Goal: Task Accomplishment & Management: Use online tool/utility

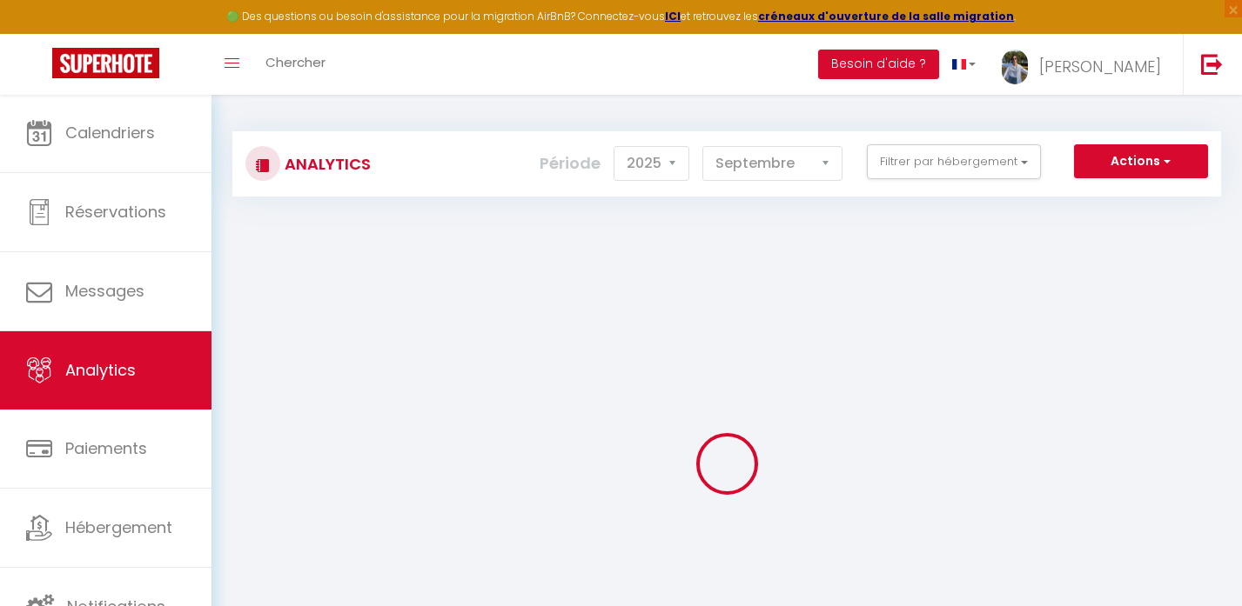
select select "2025"
select select "9"
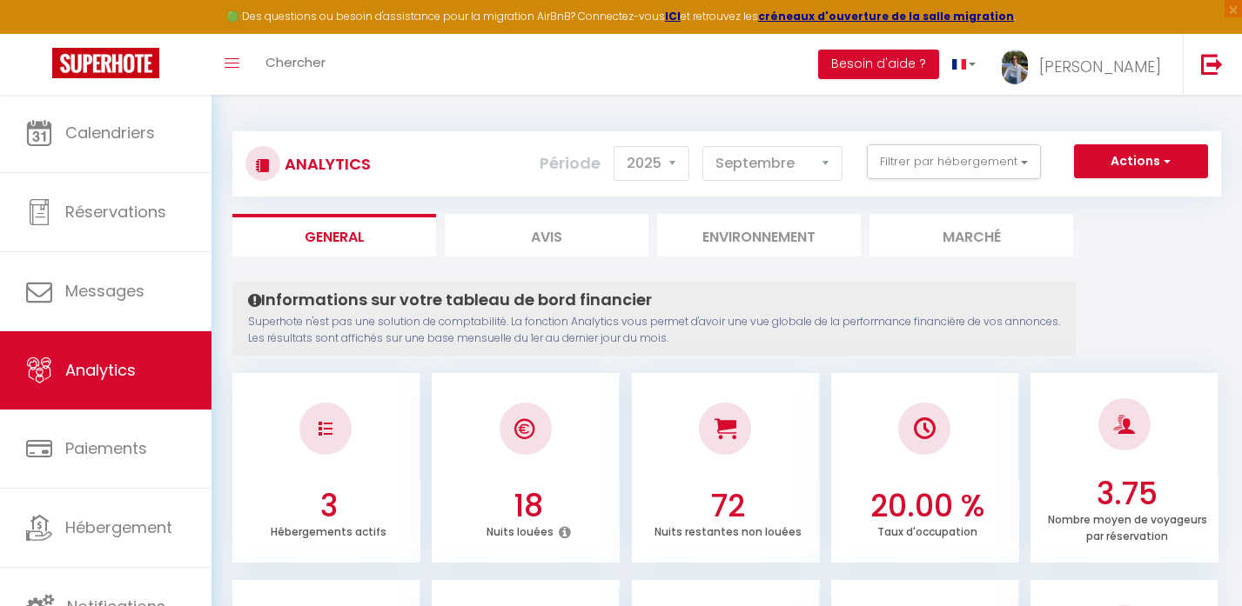
click at [945, 224] on li "Marché" at bounding box center [971, 235] width 204 height 43
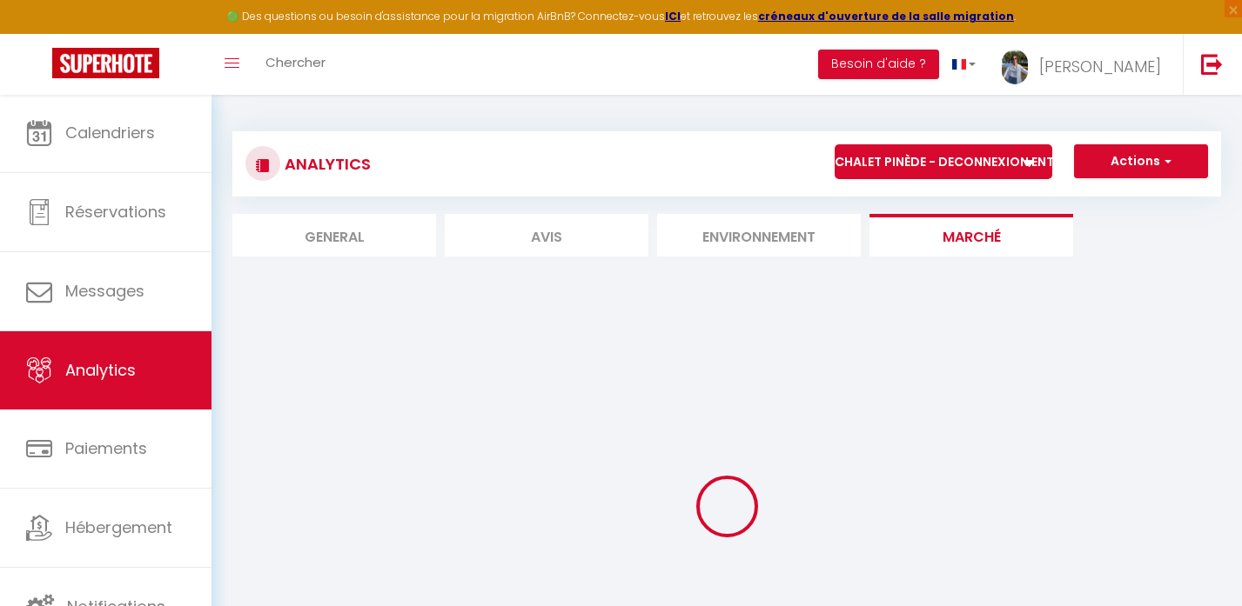
select select "76039"
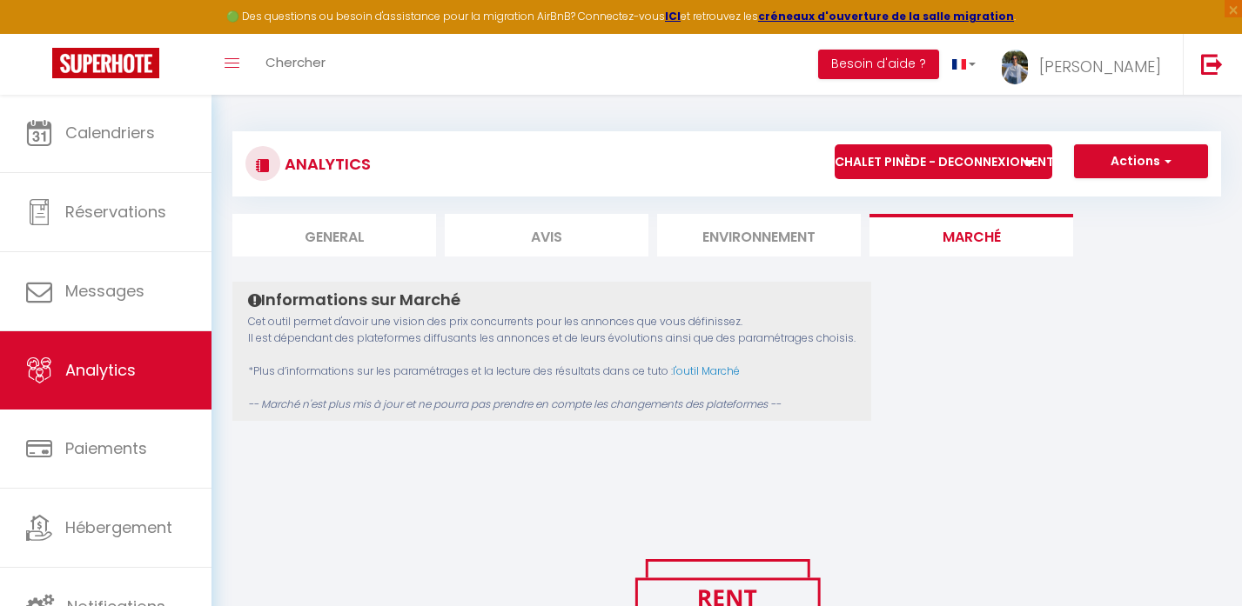
click at [1105, 163] on button "Actions" at bounding box center [1141, 161] width 134 height 35
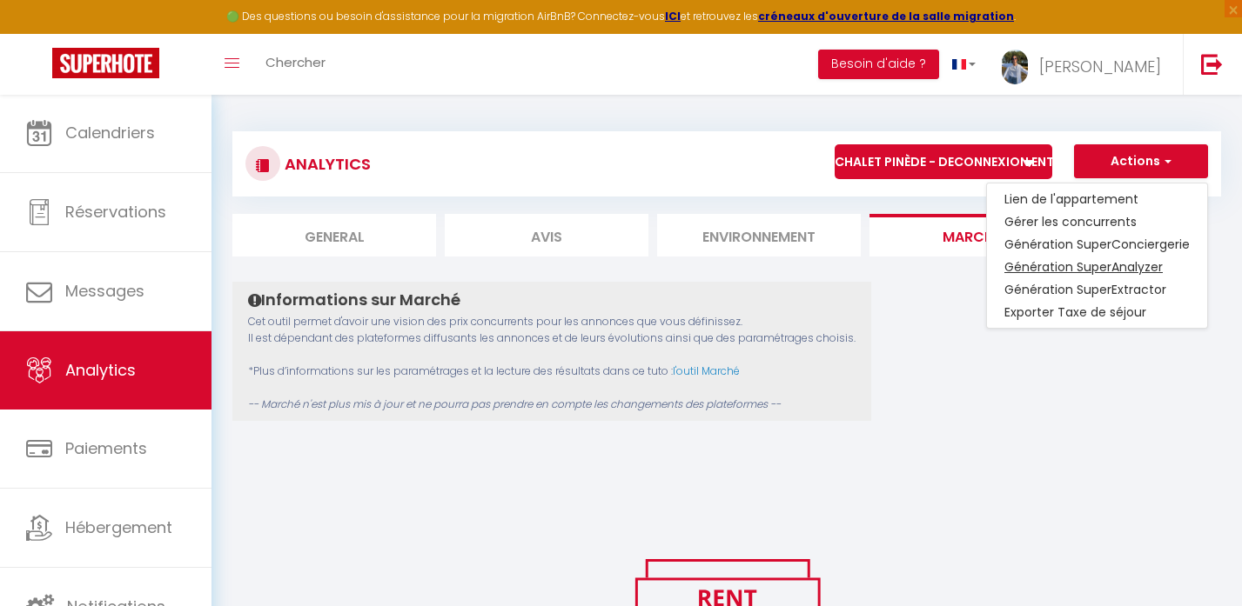
click at [1055, 260] on link "Génération SuperAnalyzer" at bounding box center [1097, 267] width 220 height 23
type input "[EMAIL_ADDRESS][DOMAIN_NAME]"
select select
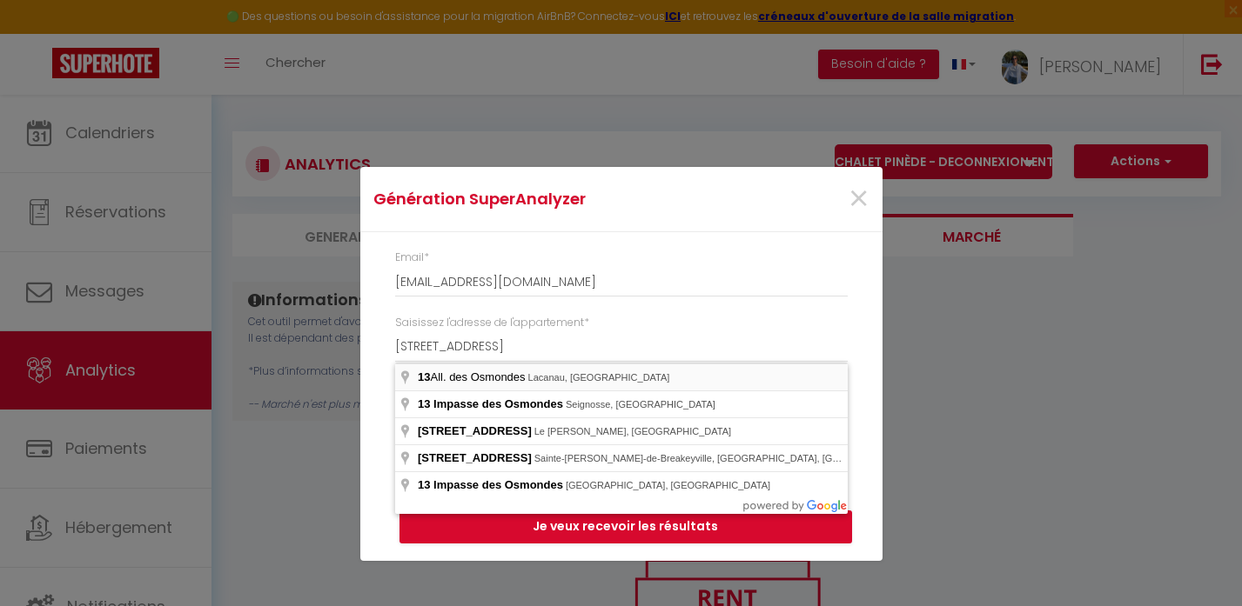
type input "13 All. des Osmondes, Lacanau, [GEOGRAPHIC_DATA]"
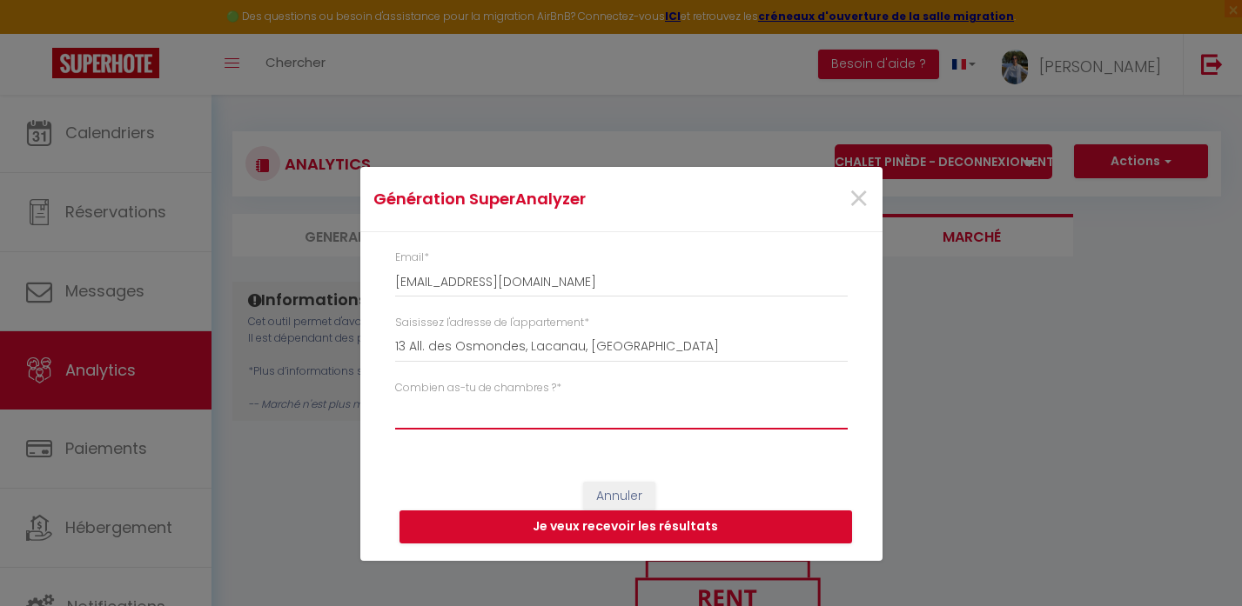
select select "t4"
click at [600, 526] on button "Je veux recevoir les résultats" at bounding box center [625, 527] width 452 height 33
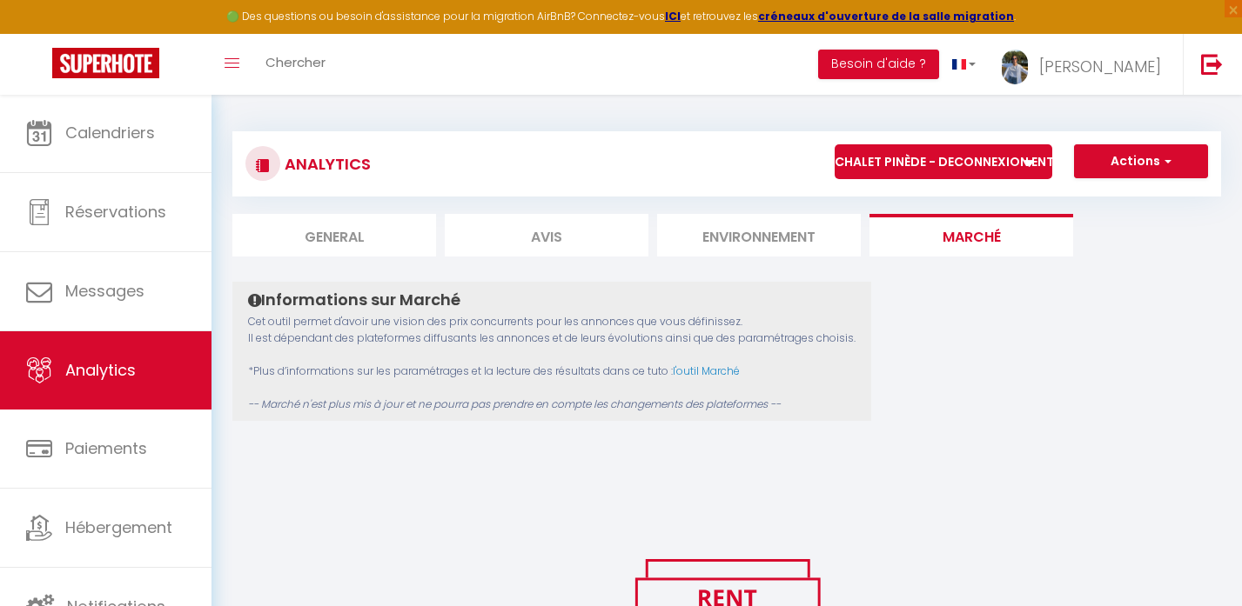
click at [1139, 156] on button "Actions" at bounding box center [1141, 161] width 134 height 35
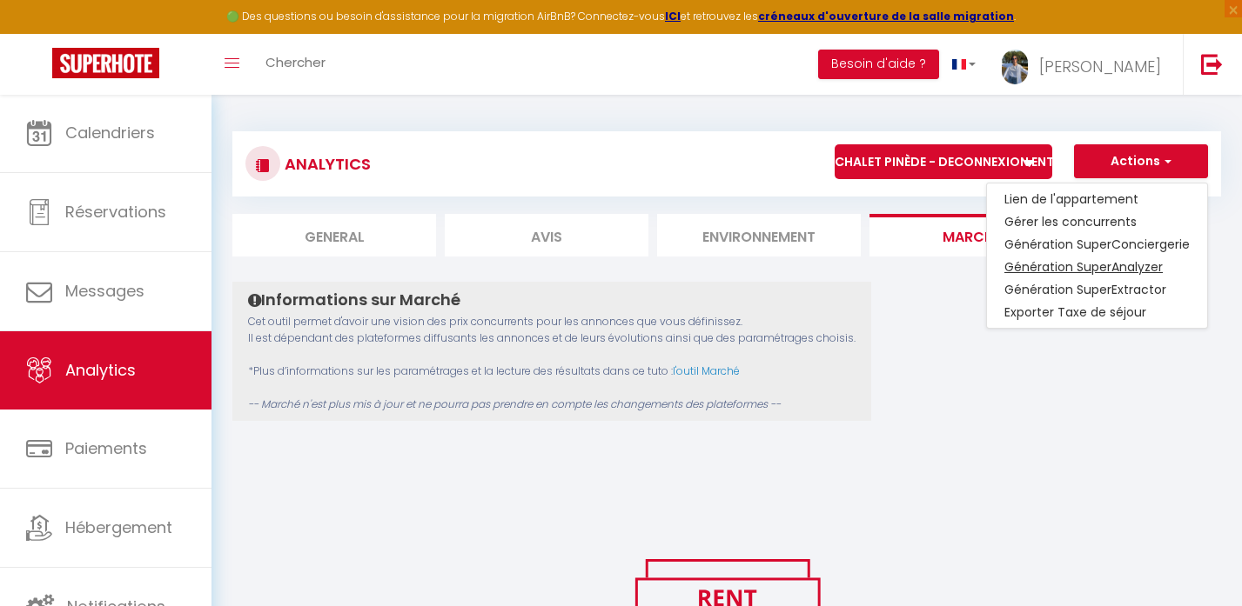
click at [1104, 266] on link "Génération SuperAnalyzer" at bounding box center [1097, 267] width 220 height 23
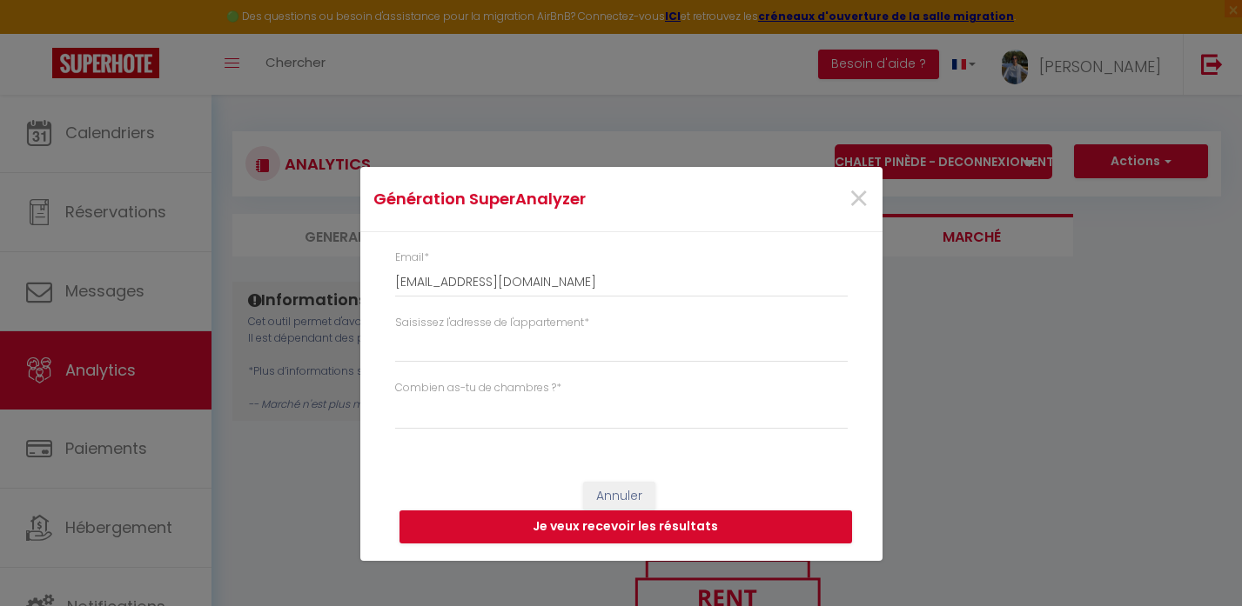
click at [560, 330] on label "Saisissez l'adresse de l'appartement *" at bounding box center [492, 323] width 194 height 17
click at [560, 331] on input "Saisissez l'adresse de l'appartement *" at bounding box center [621, 346] width 452 height 31
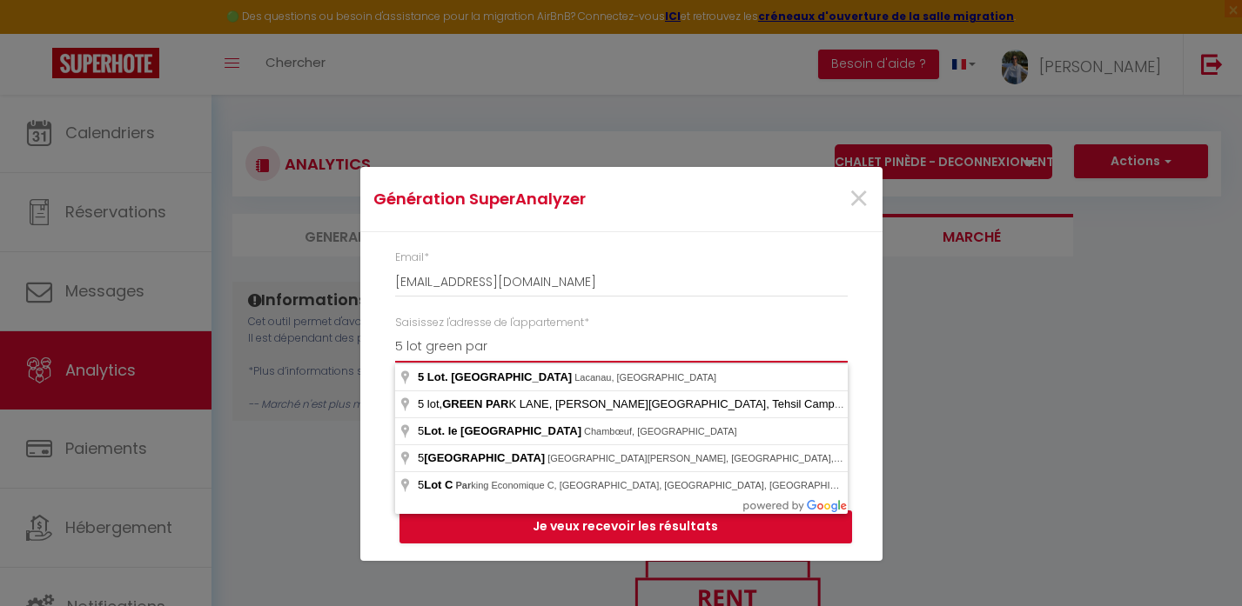
type input "5 Lot. [GEOGRAPHIC_DATA], [GEOGRAPHIC_DATA], [GEOGRAPHIC_DATA]"
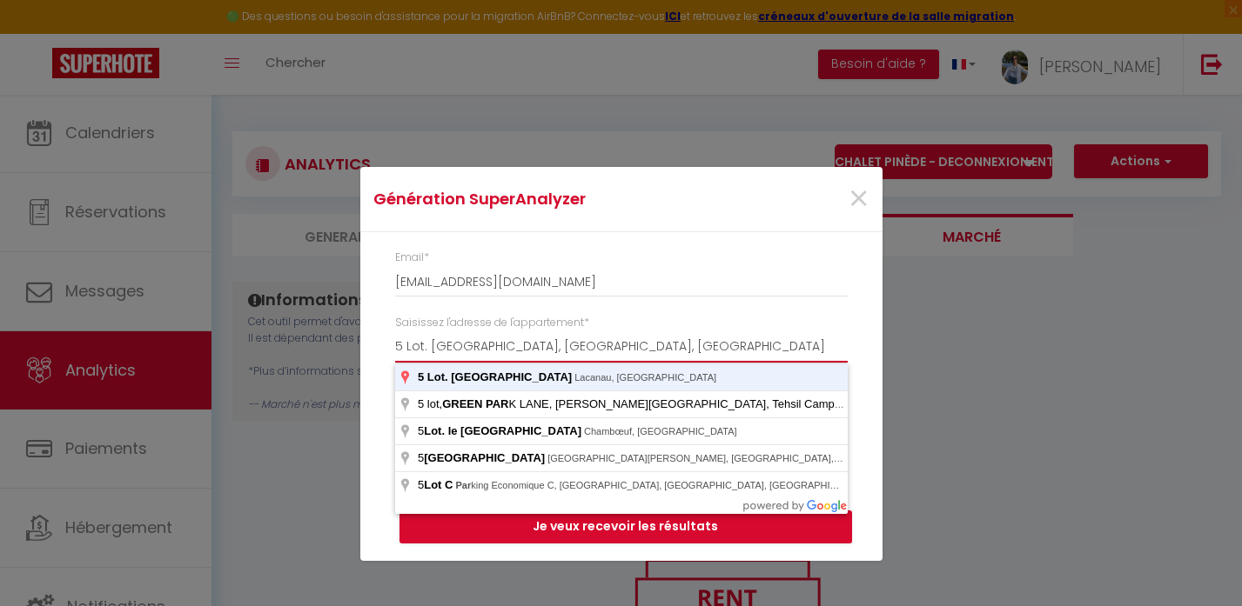
click at [625, 526] on button "Je veux recevoir les résultats" at bounding box center [625, 527] width 452 height 33
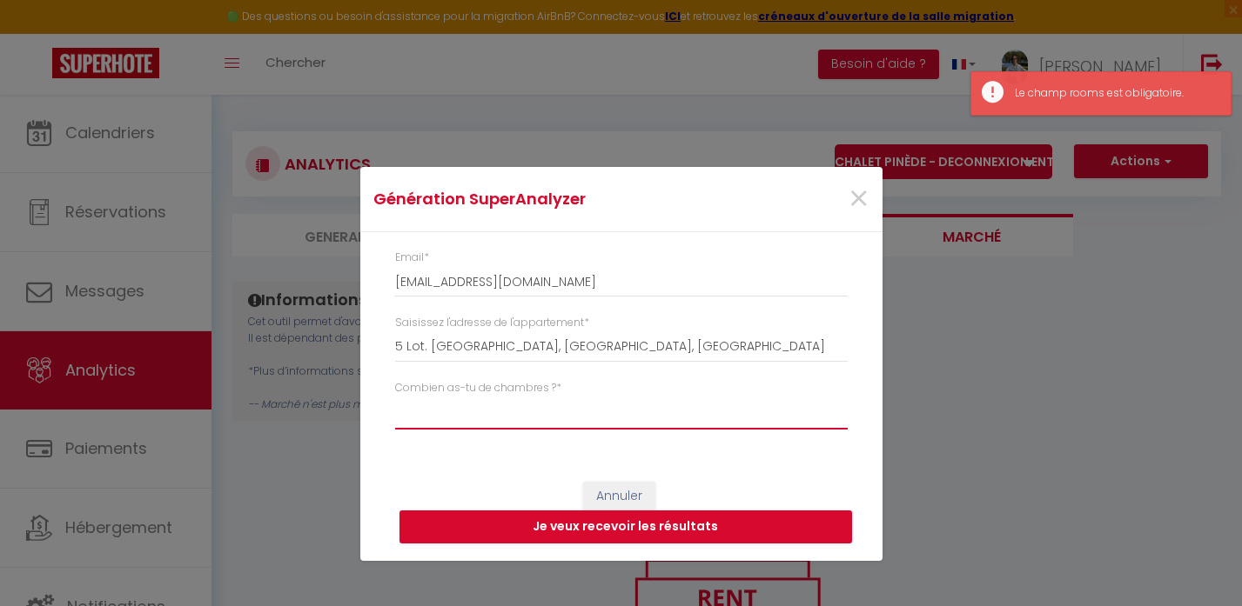
select select "t4"
click at [616, 519] on button "Je veux recevoir les résultats" at bounding box center [625, 527] width 452 height 33
